Goal: Task Accomplishment & Management: Use online tool/utility

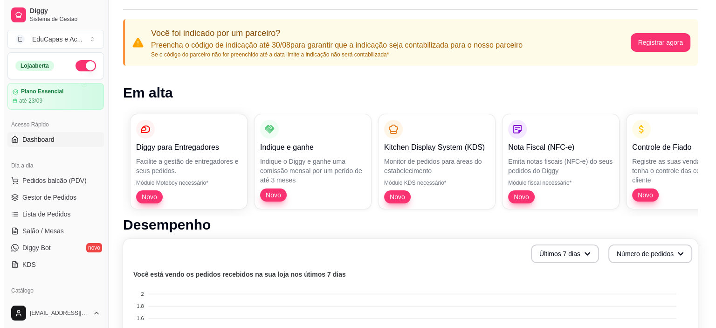
scroll to position [93, 0]
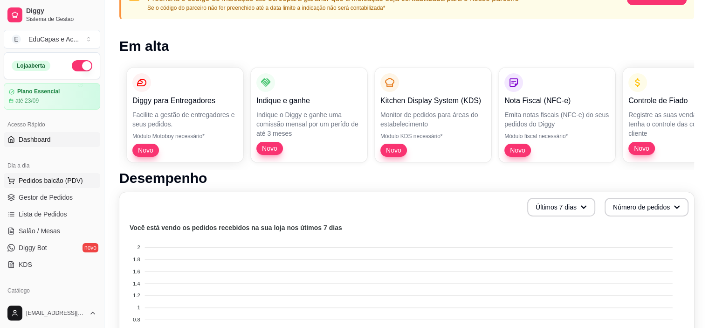
click at [71, 180] on span "Pedidos balcão (PDV)" at bounding box center [51, 180] width 64 height 9
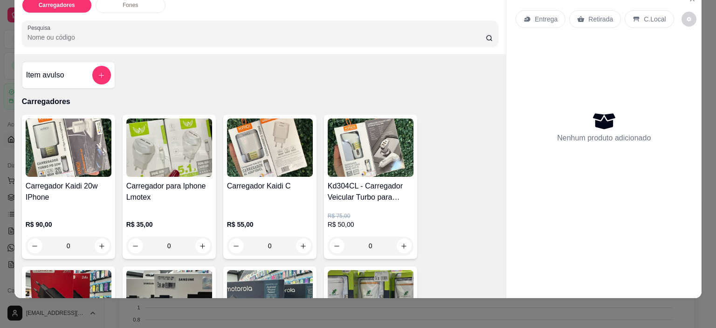
scroll to position [23, 0]
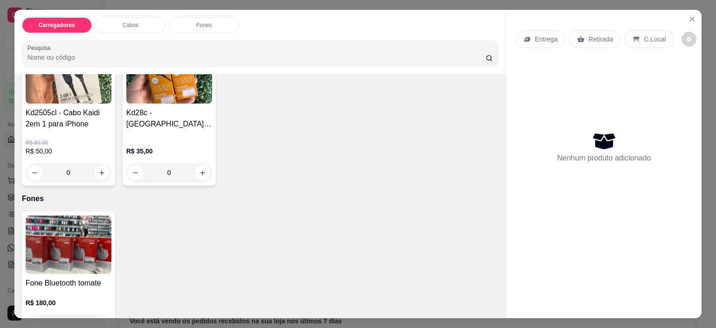
scroll to position [559, 0]
